Goal: Use online tool/utility: Utilize a website feature to perform a specific function

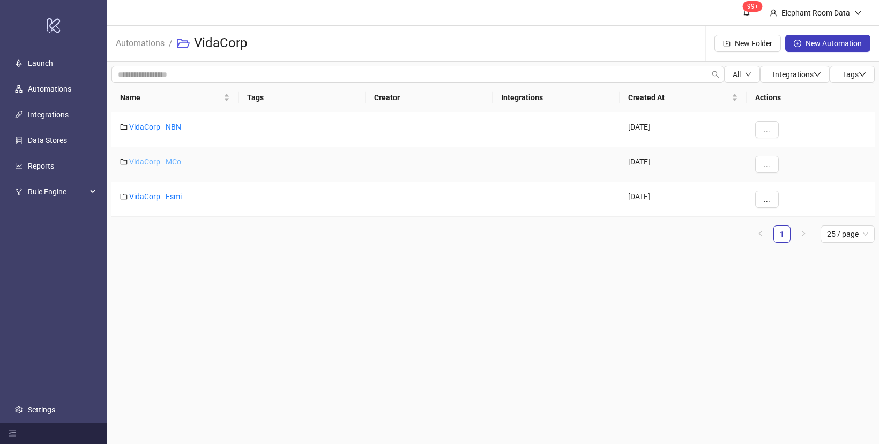
click at [166, 164] on link "VidaCorp - MCo" at bounding box center [155, 162] width 52 height 9
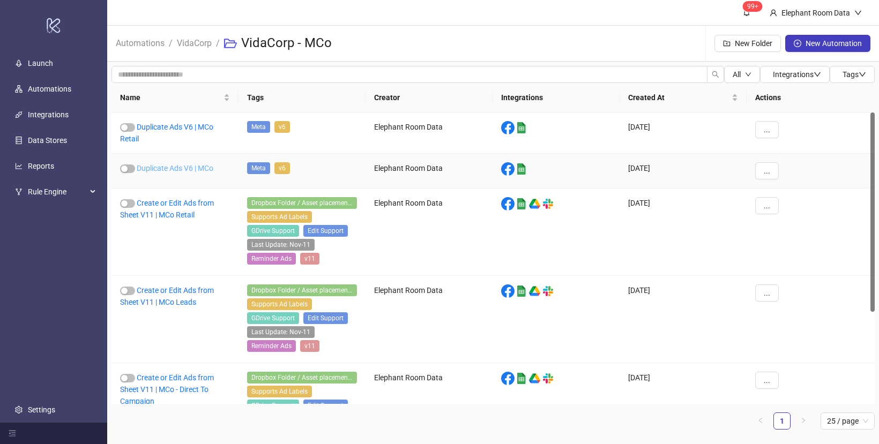
click at [185, 164] on link "Duplicate Ads V6 | MCo" at bounding box center [175, 168] width 77 height 9
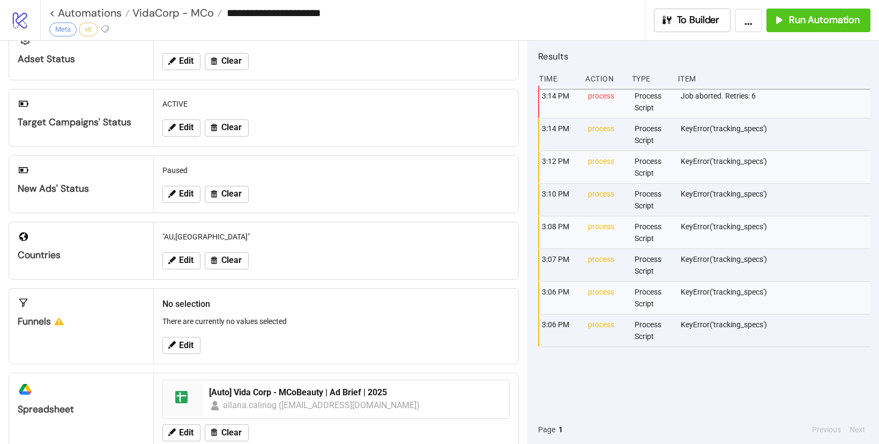
scroll to position [140, 0]
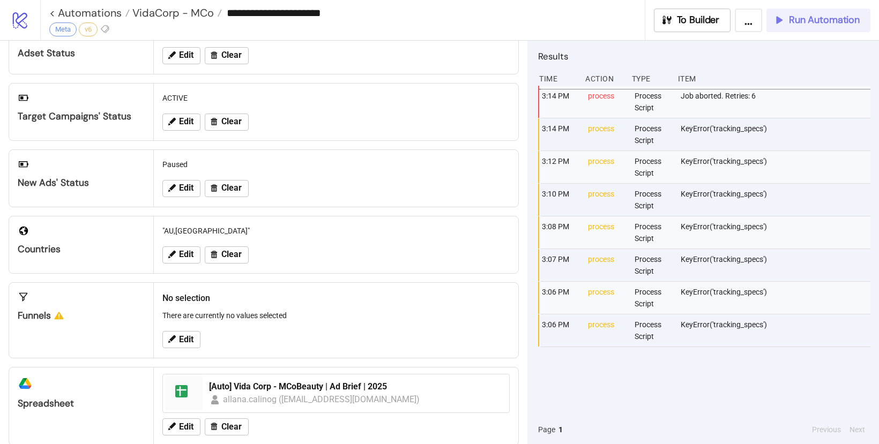
click at [793, 22] on span "Run Automation" at bounding box center [824, 20] width 71 height 12
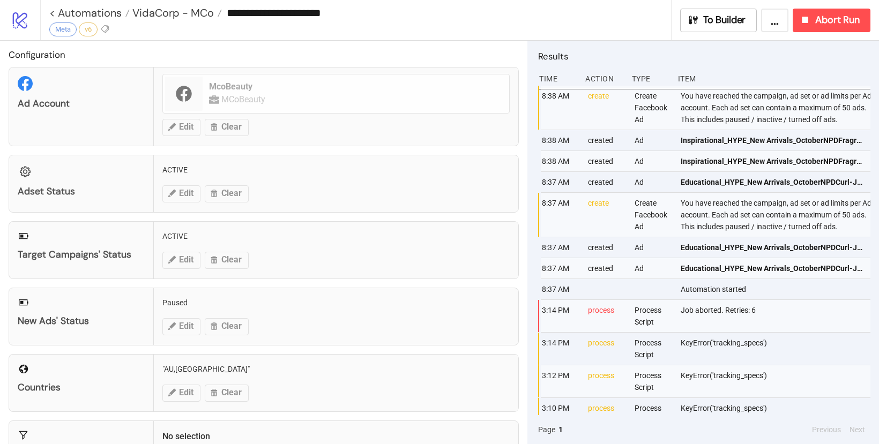
scroll to position [0, 0]
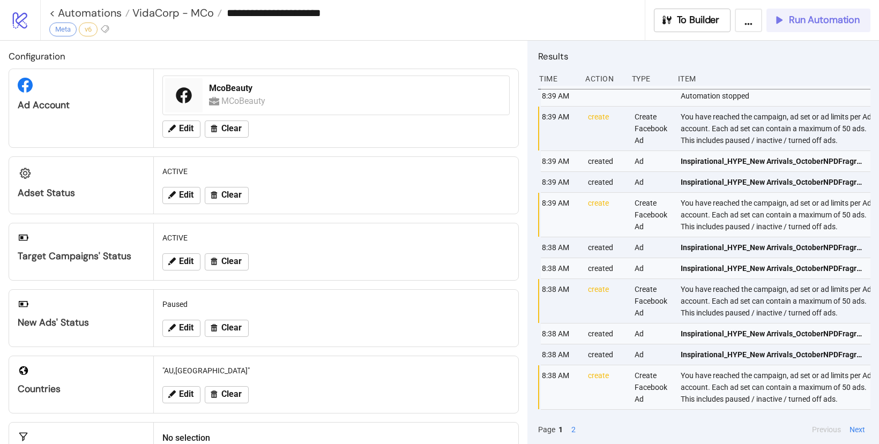
click at [810, 23] on span "Run Automation" at bounding box center [824, 20] width 71 height 12
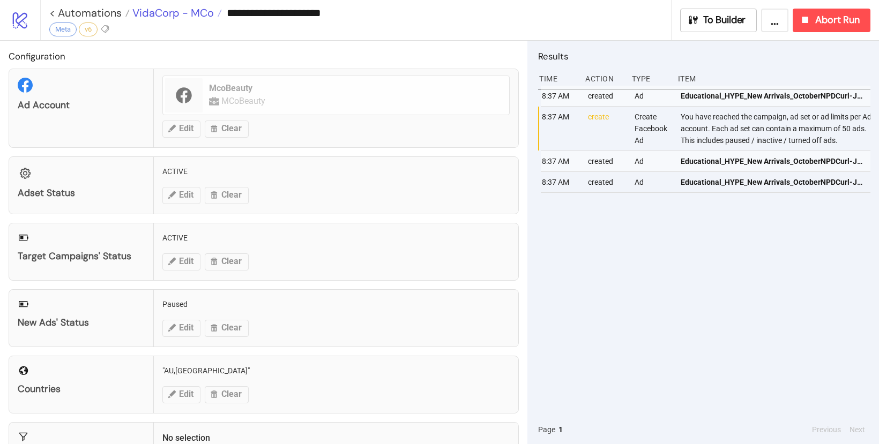
click at [153, 13] on span "VidaCorp - MCo" at bounding box center [172, 13] width 84 height 14
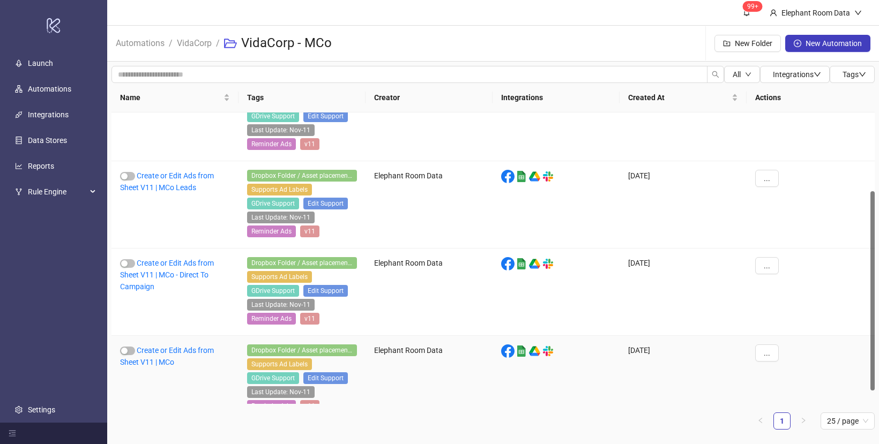
scroll to position [132, 0]
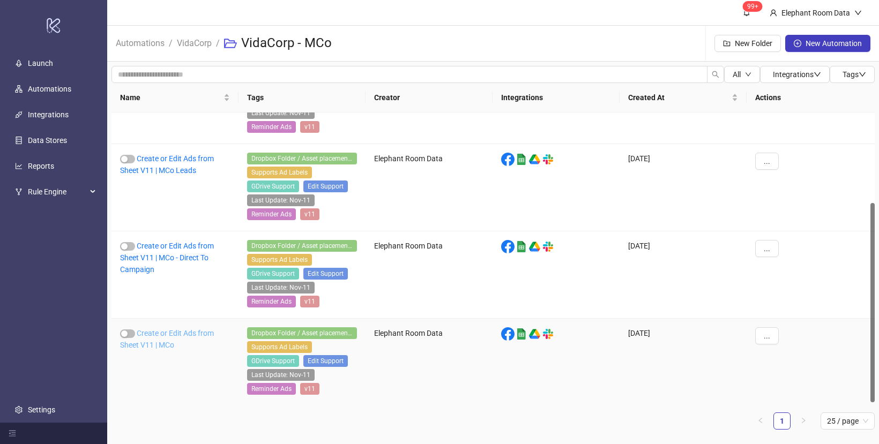
click at [208, 334] on link "Create or Edit Ads from Sheet V11 | MCo" at bounding box center [167, 339] width 94 height 20
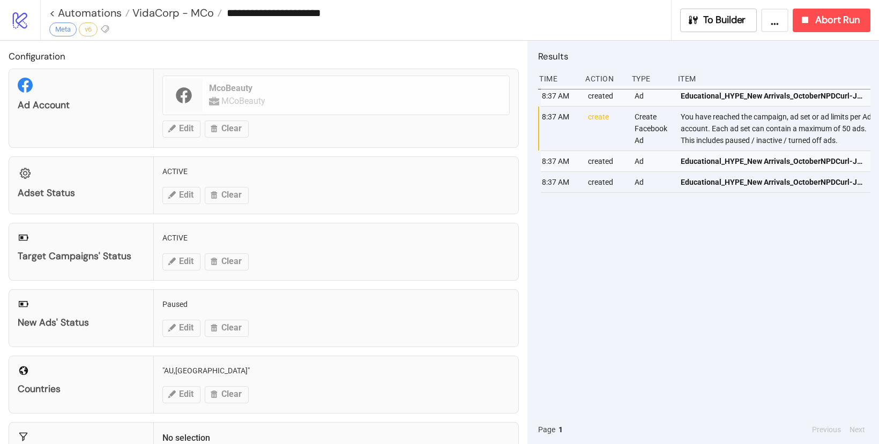
type input "**********"
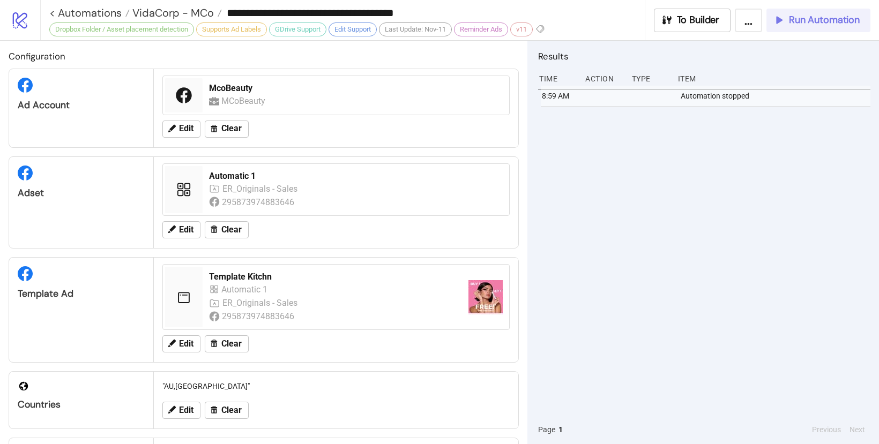
click at [807, 20] on span "Run Automation" at bounding box center [824, 20] width 71 height 12
